Goal: Information Seeking & Learning: Learn about a topic

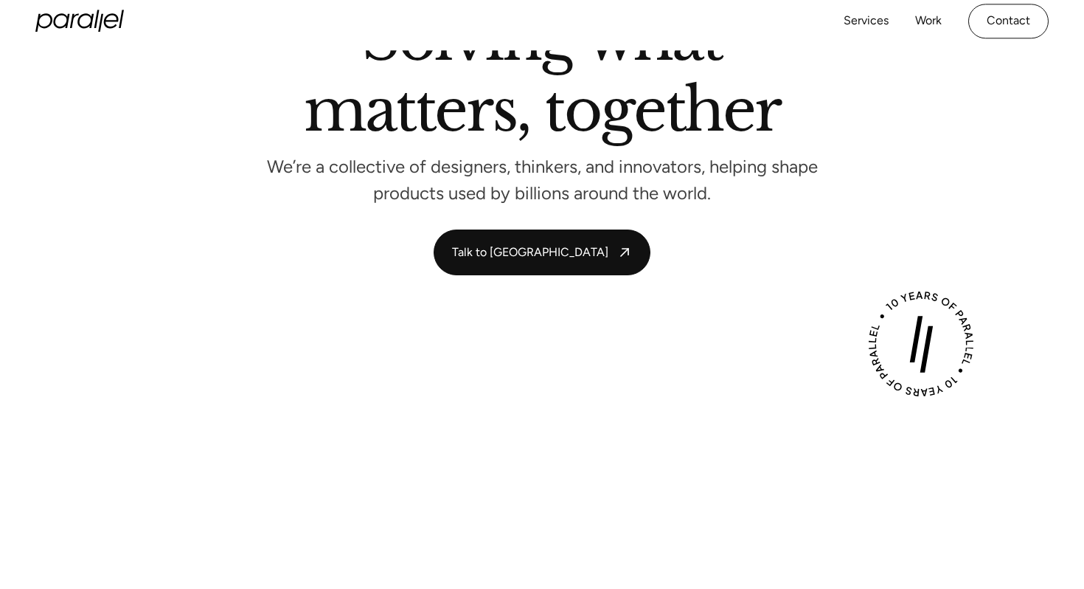
scroll to position [102, 0]
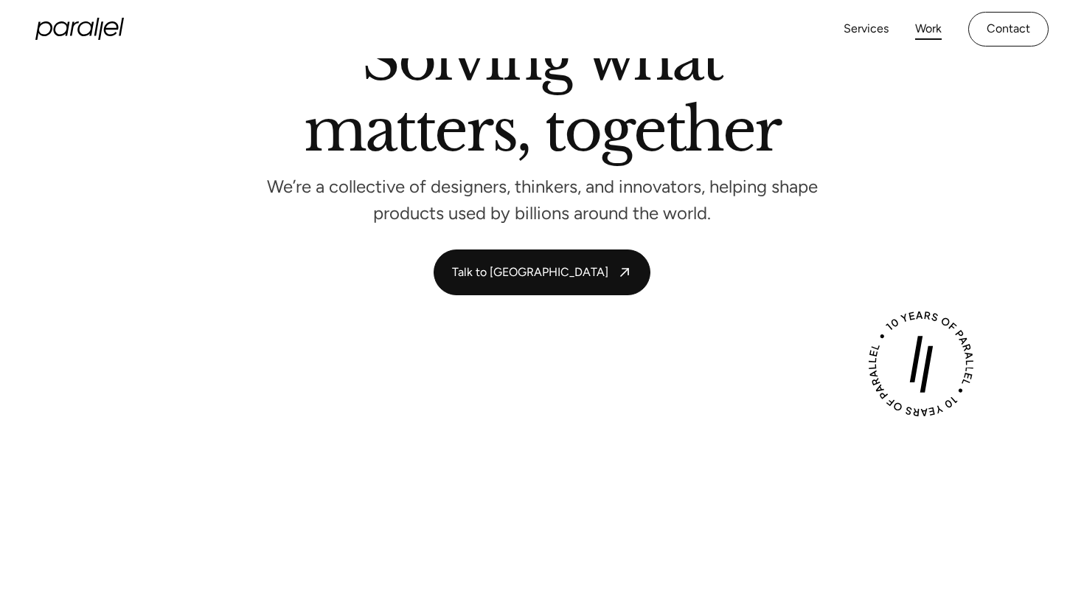
click at [930, 25] on link "Work" at bounding box center [928, 28] width 27 height 21
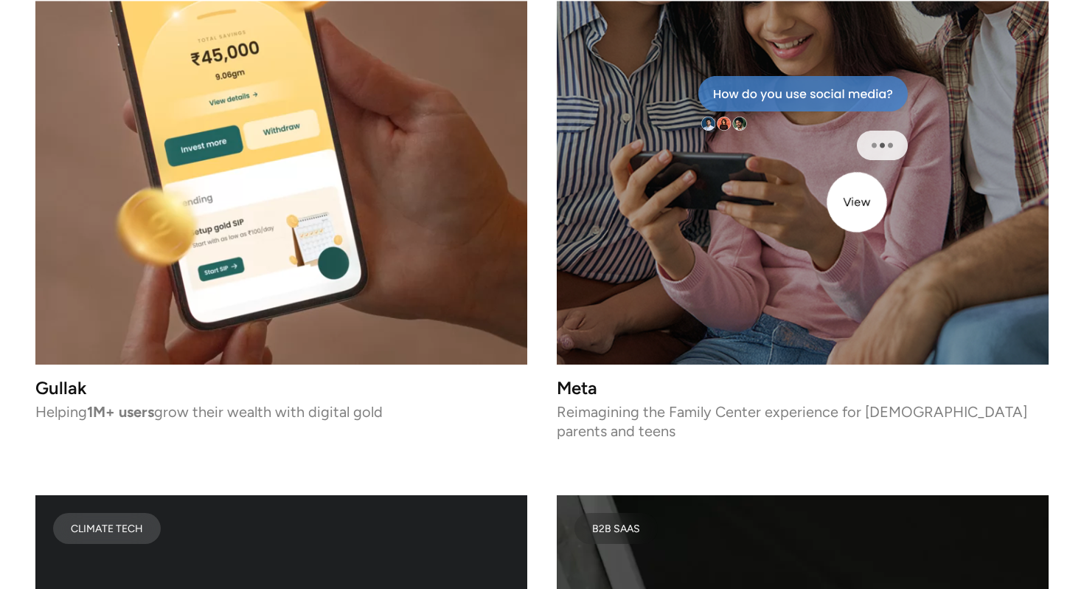
scroll to position [5408, 0]
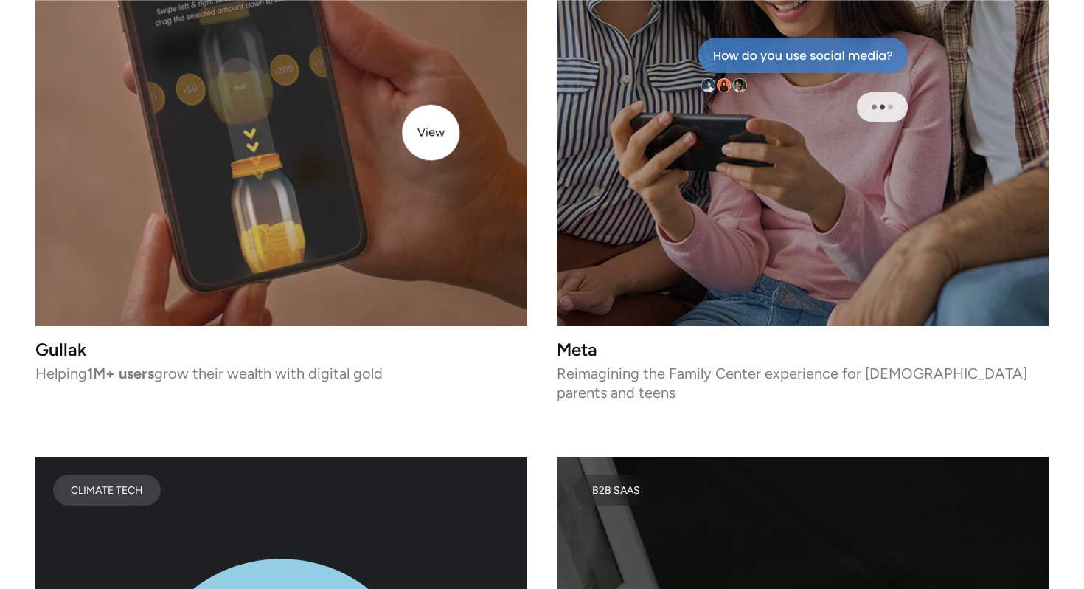
click at [423, 131] on video at bounding box center [281, 80] width 492 height 492
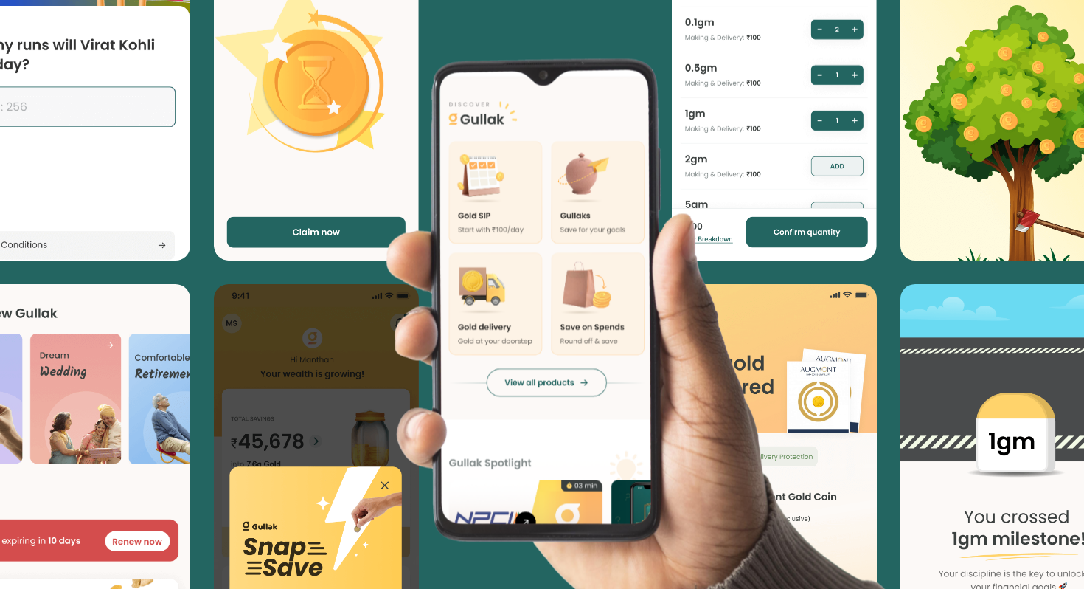
scroll to position [3320, 0]
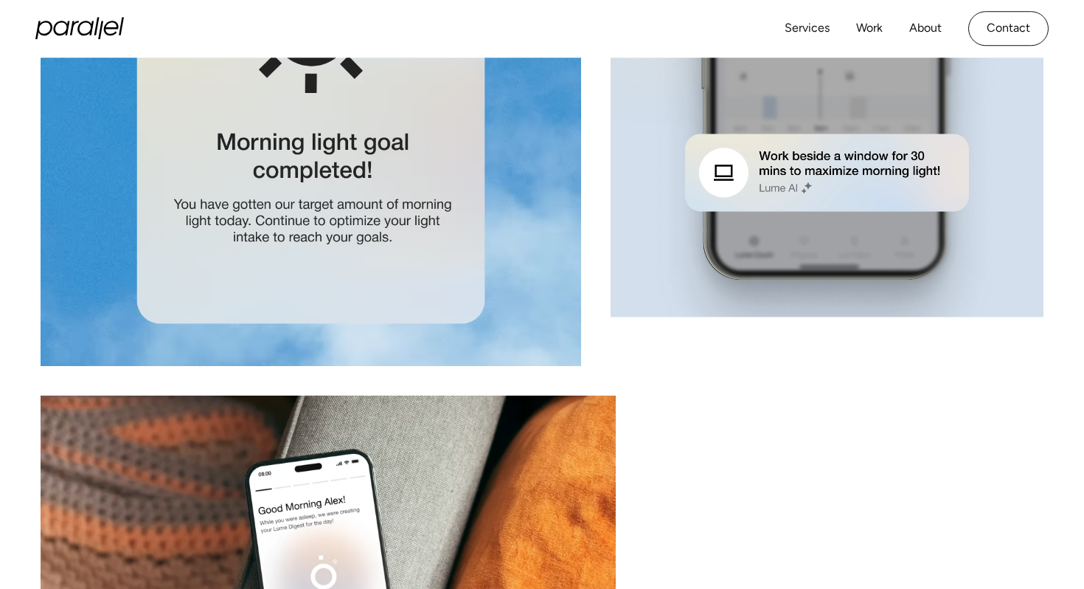
scroll to position [6913, 0]
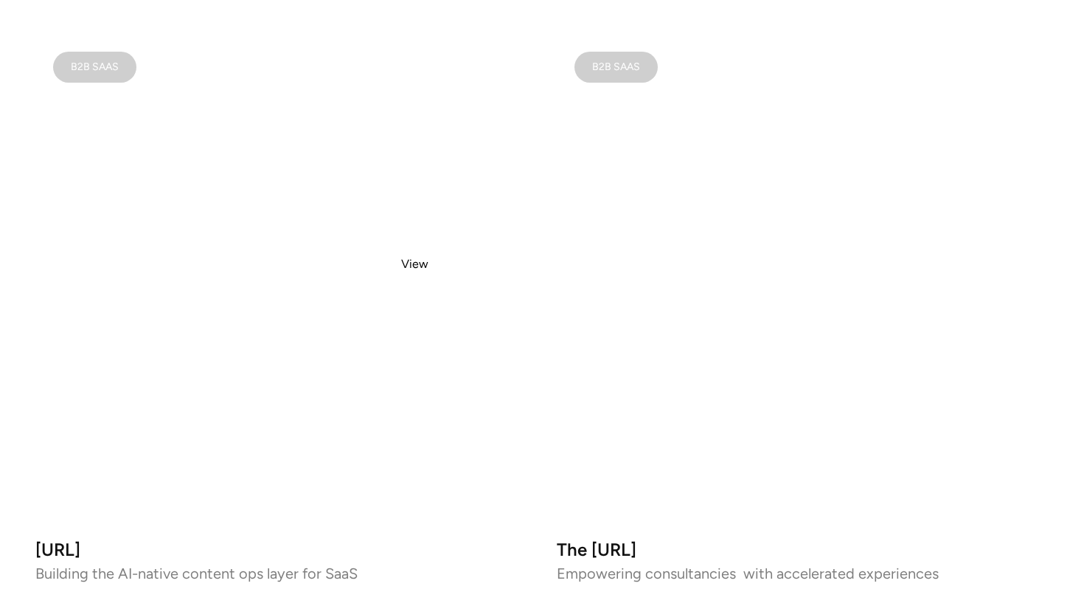
scroll to position [968, 0]
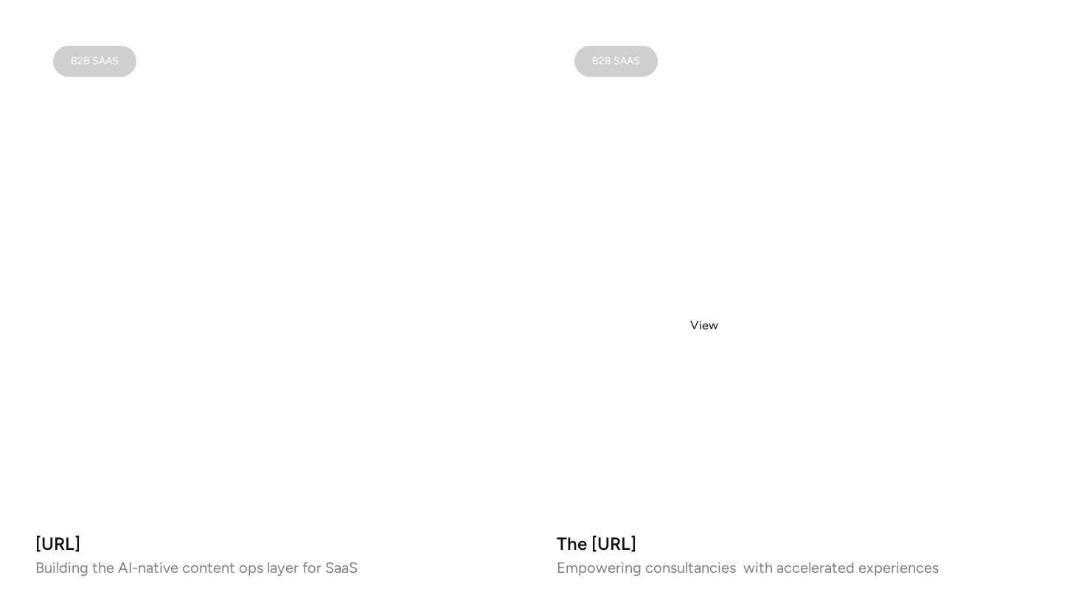
click at [712, 325] on video at bounding box center [803, 274] width 492 height 492
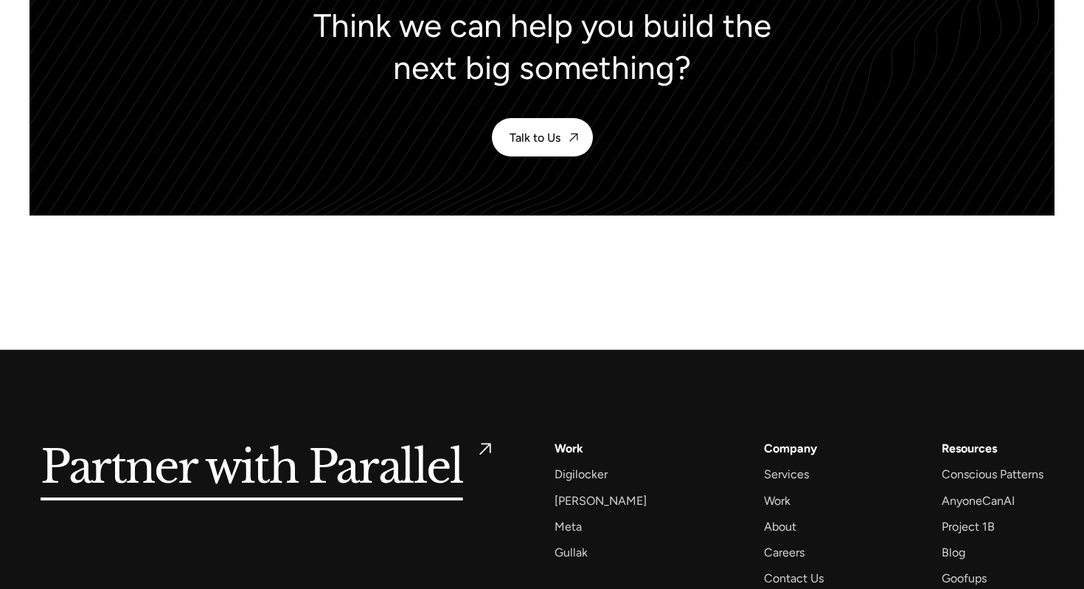
scroll to position [6685, 0]
